Goal: Task Accomplishment & Management: Complete application form

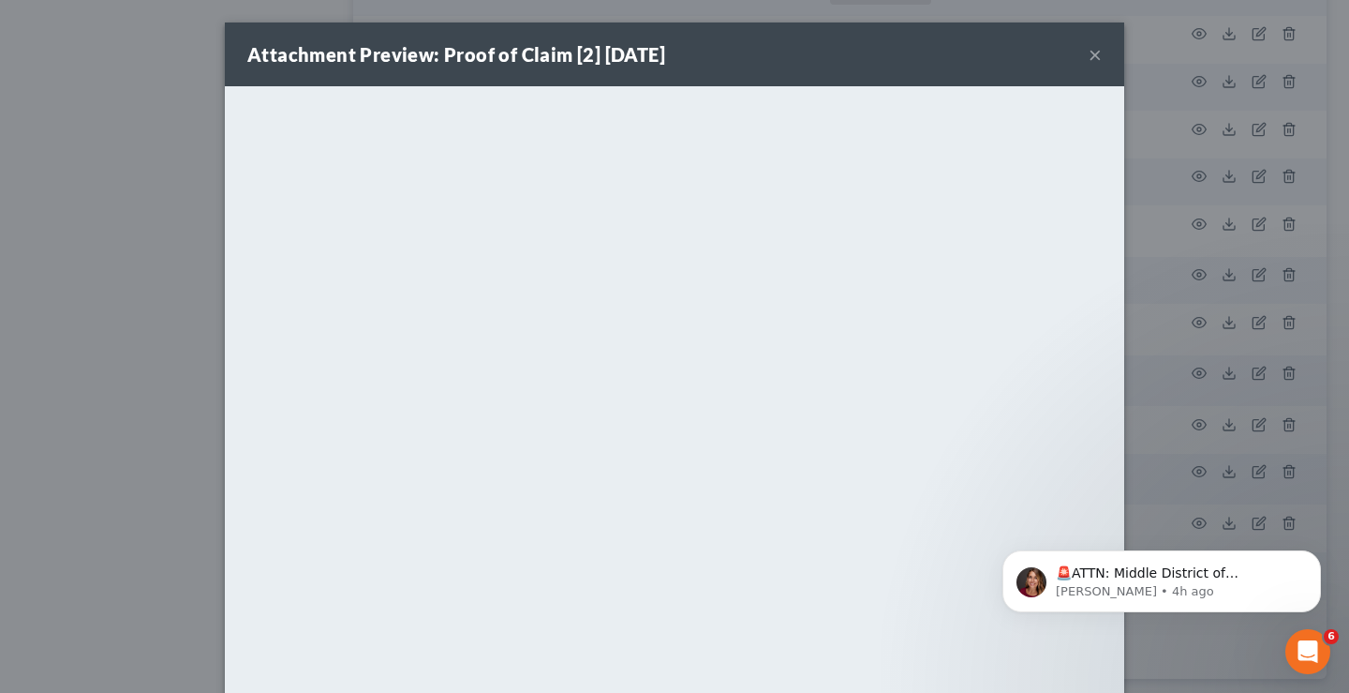
scroll to position [3561, 0]
click at [1089, 54] on button "×" at bounding box center [1095, 54] width 13 height 22
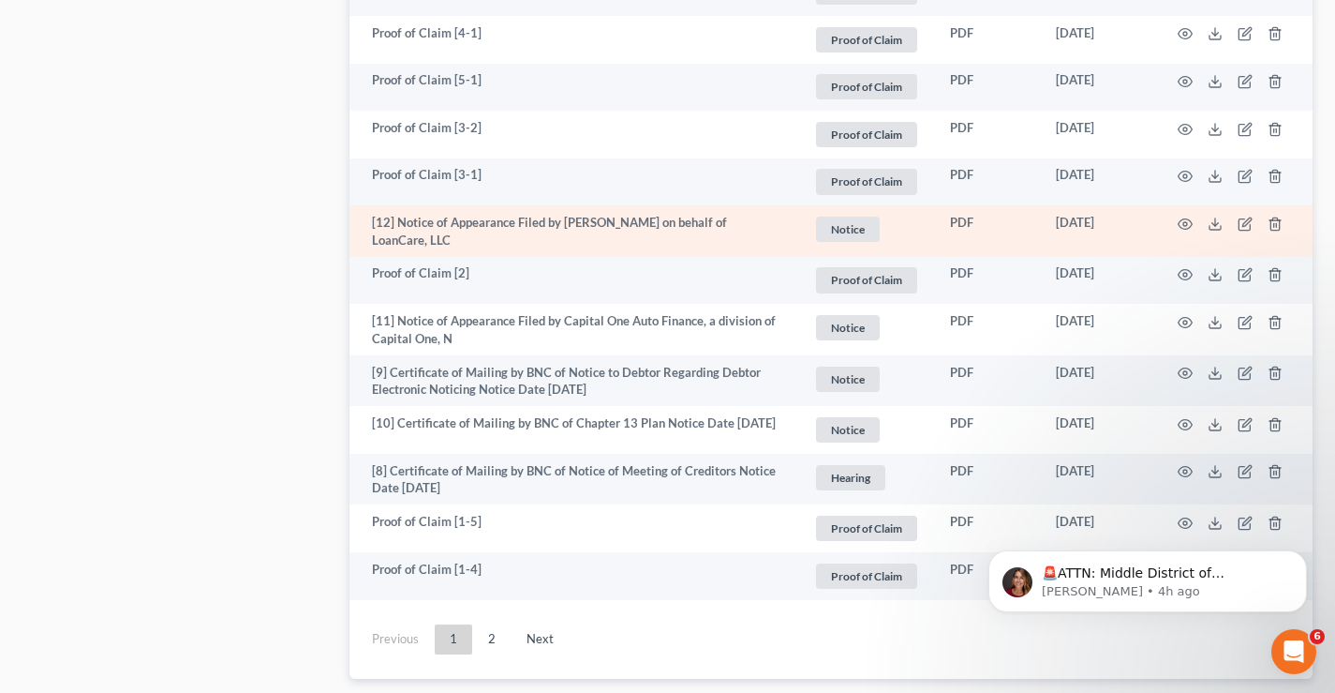
drag, startPoint x: 222, startPoint y: 229, endPoint x: 800, endPoint y: 231, distance: 578.2
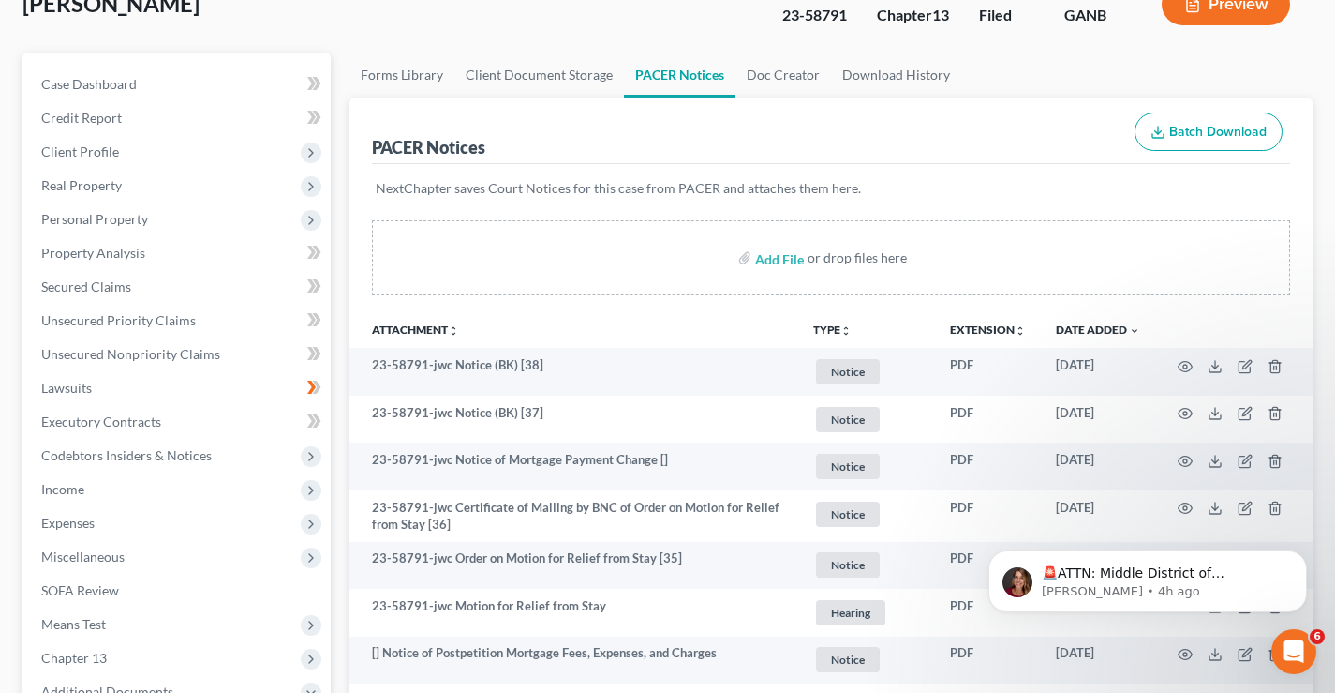
scroll to position [0, 0]
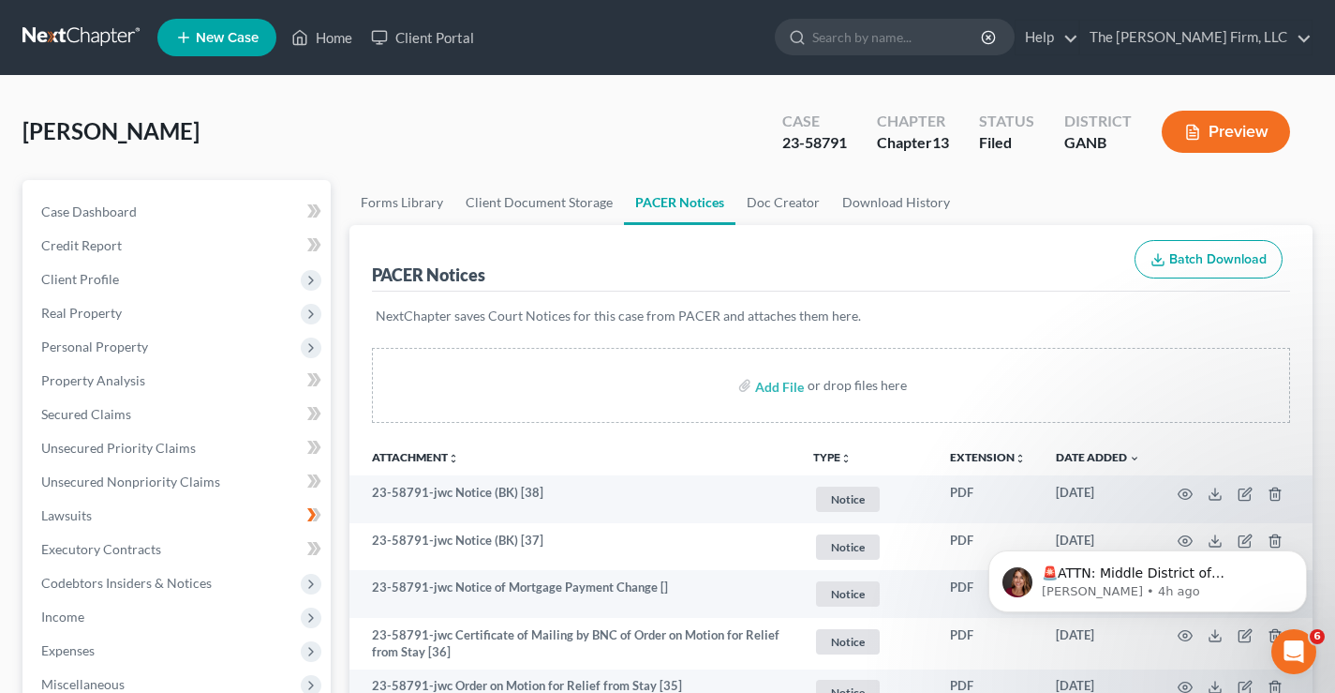
click at [556, 100] on div "Stansel, Tonya Upgraded Case 23-58791 Chapter Chapter 13 Status Filed District …" at bounding box center [667, 139] width 1290 height 82
click at [263, 123] on div "Stansel, Tonya Upgraded Case 23-58791 Chapter Chapter 13 Status Filed District …" at bounding box center [667, 139] width 1290 height 82
click at [97, 37] on link at bounding box center [82, 38] width 120 height 34
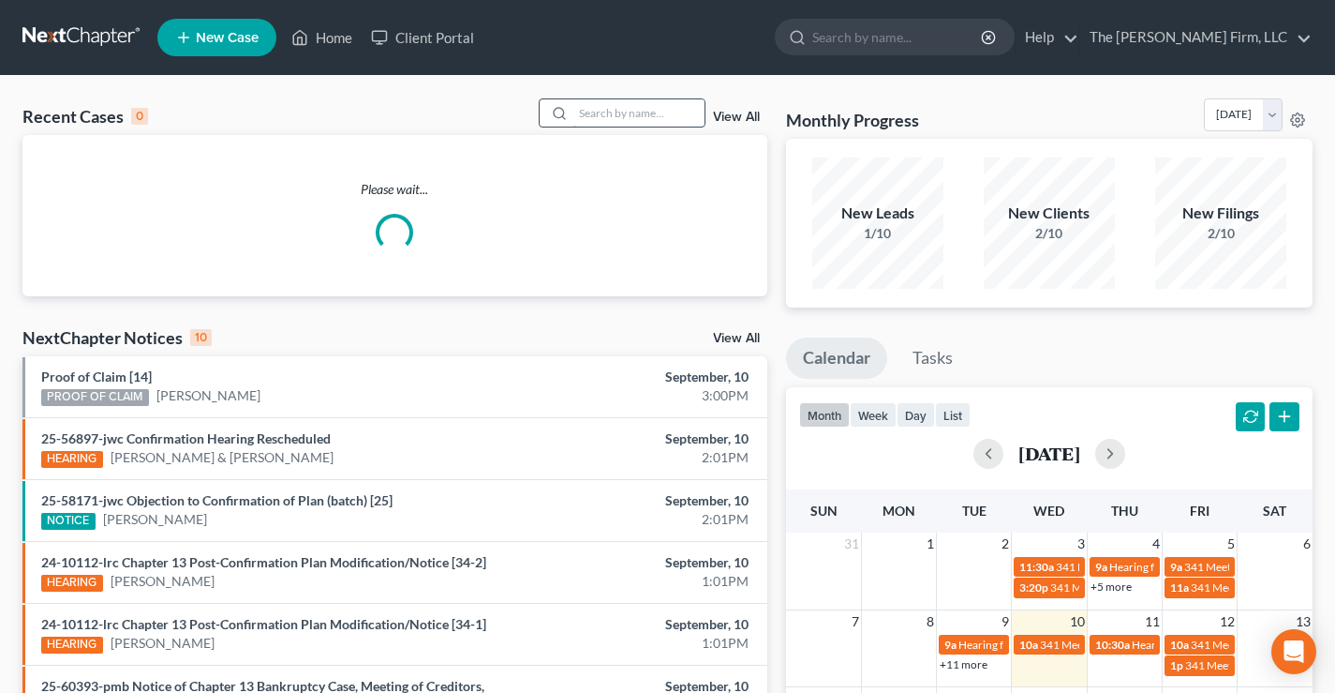
click at [589, 111] on input "search" at bounding box center [639, 112] width 131 height 27
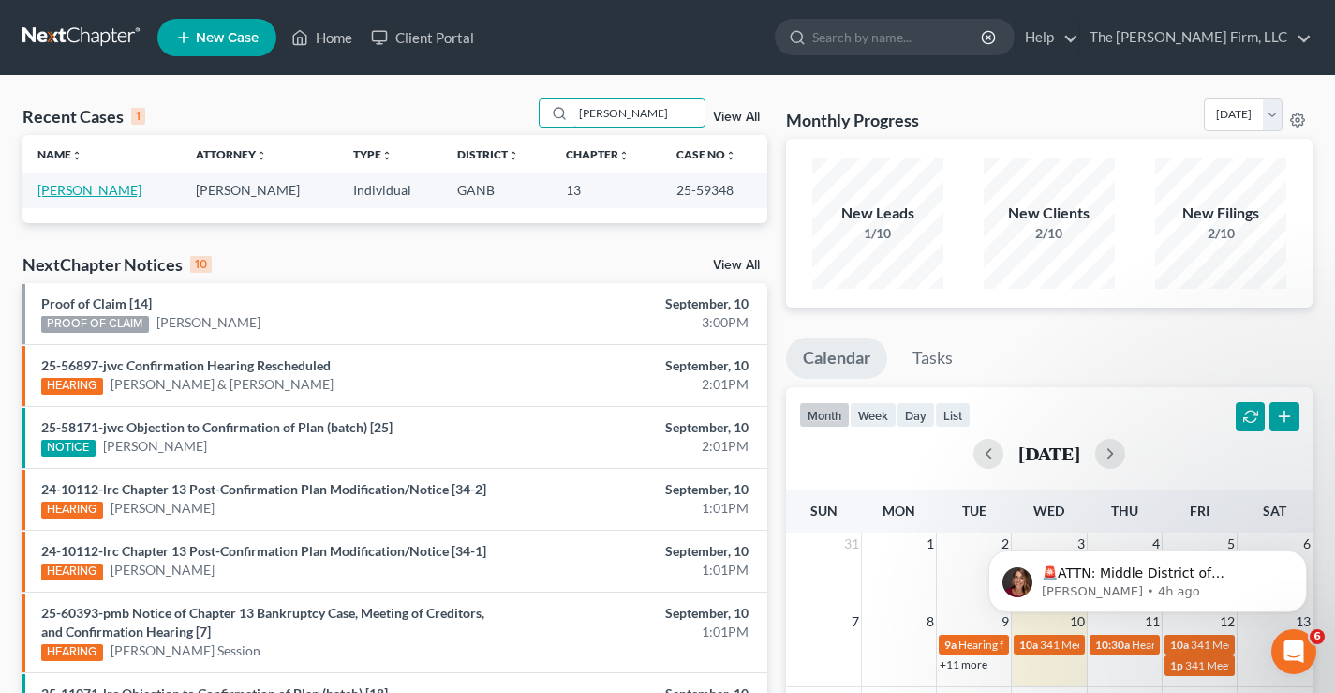
type input "[PERSON_NAME]"
click at [112, 190] on link "[PERSON_NAME]" at bounding box center [89, 190] width 104 height 16
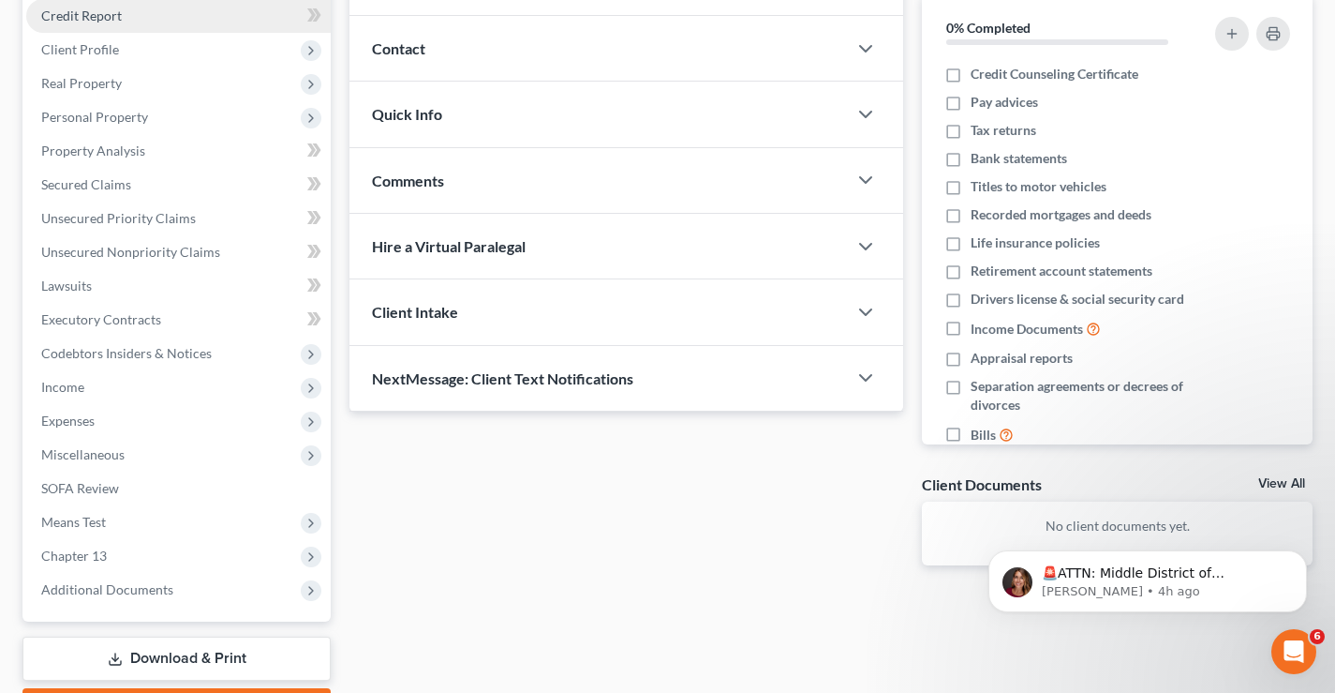
scroll to position [337, 0]
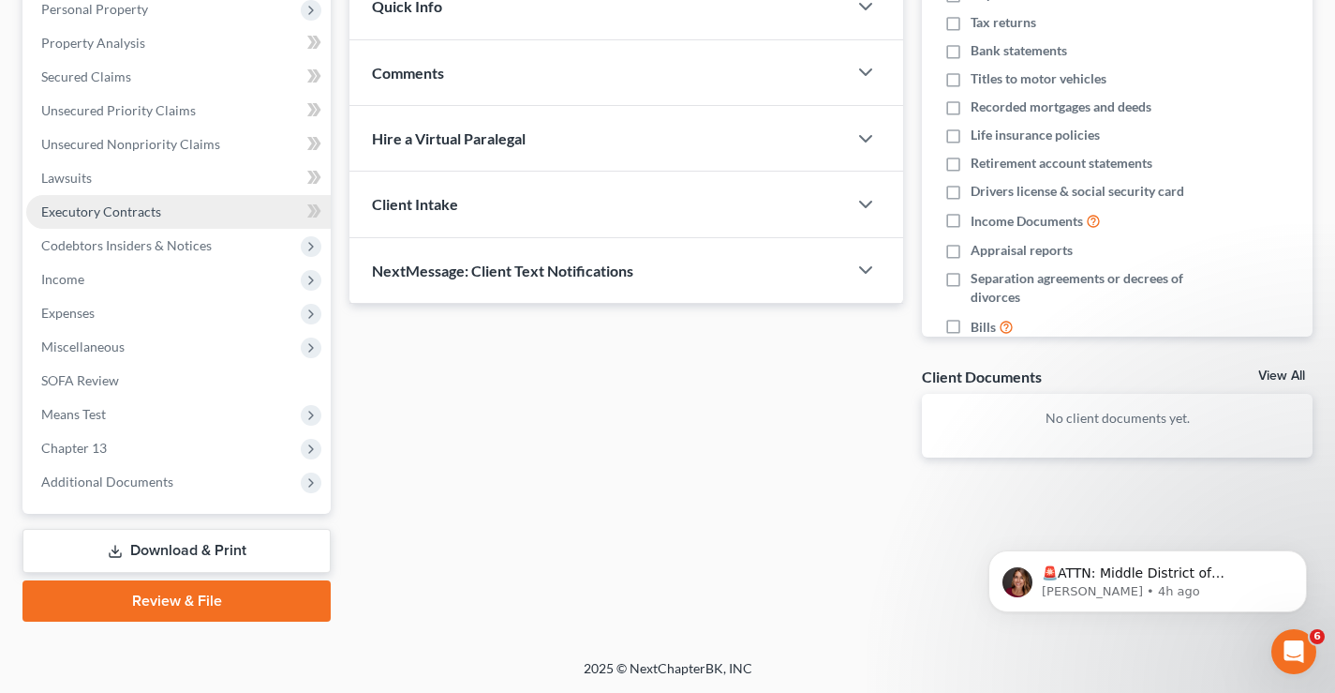
click at [60, 210] on span "Executory Contracts" at bounding box center [101, 211] width 120 height 16
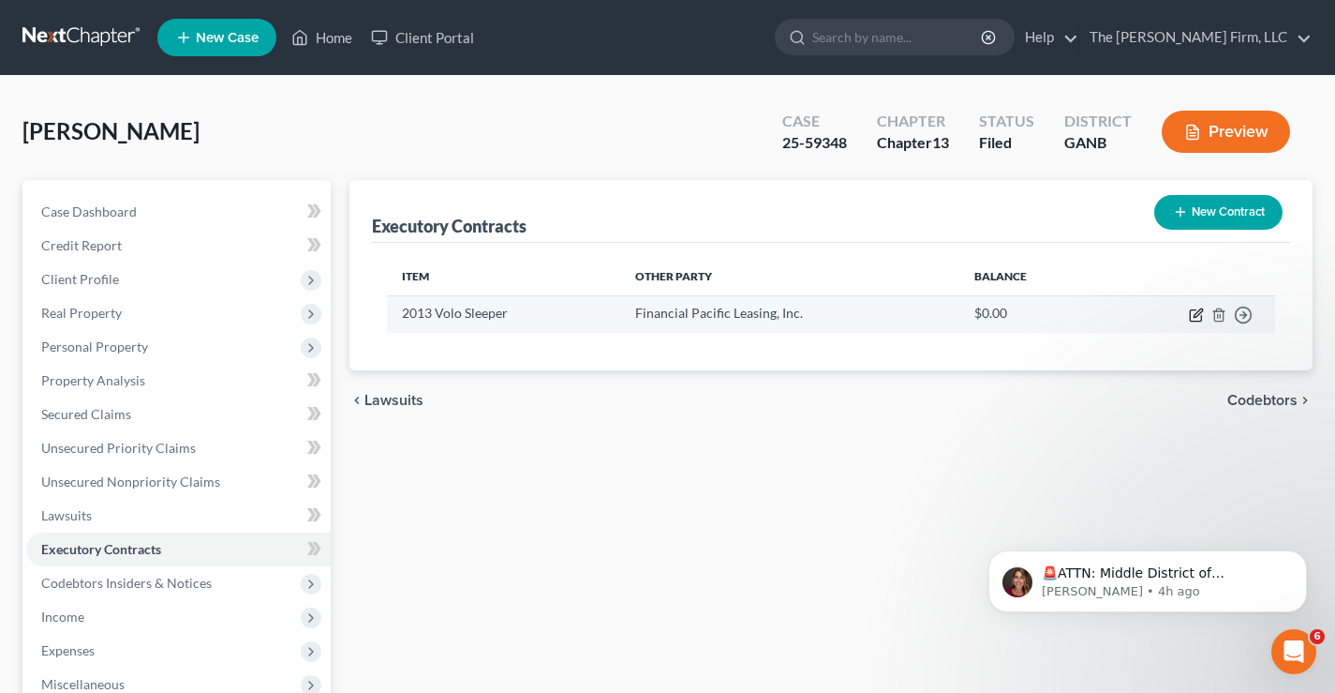
click at [1196, 319] on icon "button" at bounding box center [1196, 314] width 15 height 15
select select "3"
select select "50"
select select "0"
select select "2"
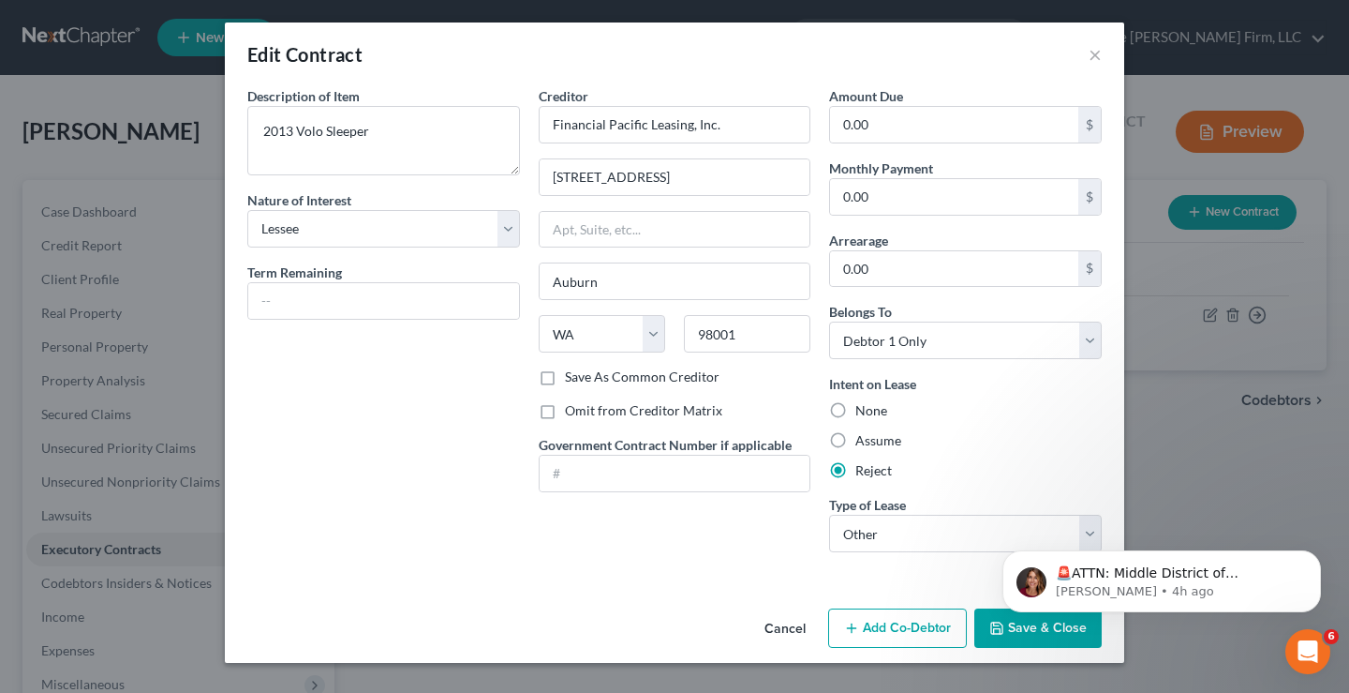
click at [409, 393] on div "Description of non-residential real property * Description of Item * 2013 Volo …" at bounding box center [383, 326] width 291 height 481
click at [1015, 632] on body "🚨ATTN: Middle District of [US_STATE] The court has added a new Credit Counselin…" at bounding box center [1162, 576] width 360 height 116
click at [1095, 57] on button "×" at bounding box center [1095, 54] width 13 height 22
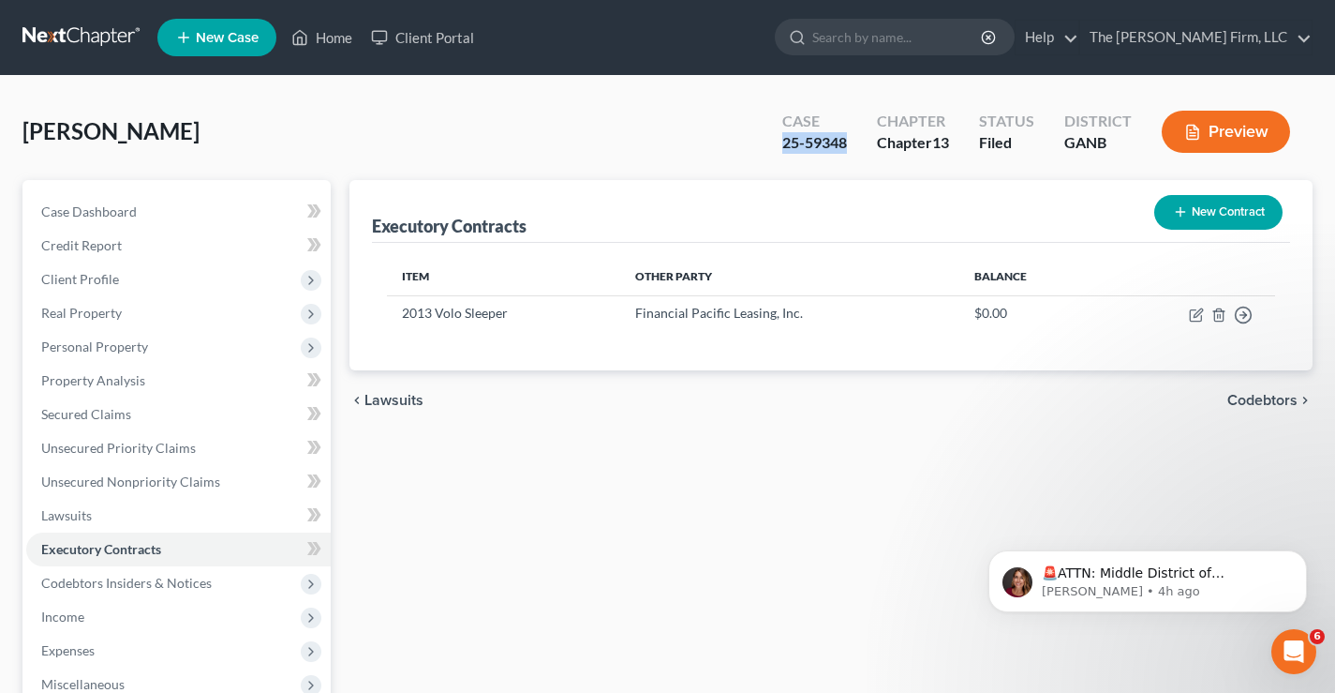
drag, startPoint x: 781, startPoint y: 140, endPoint x: 853, endPoint y: 146, distance: 72.5
click at [853, 146] on div "Case 25-59348" at bounding box center [815, 133] width 95 height 55
copy div "25-59348"
